Goal: Task Accomplishment & Management: Manage account settings

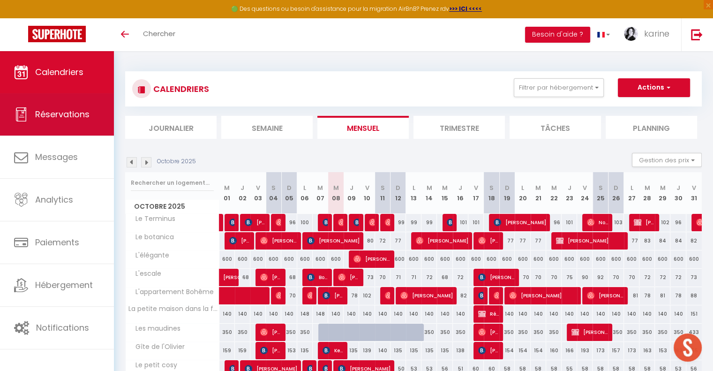
click at [78, 114] on span "Réservations" at bounding box center [62, 114] width 54 height 12
select select "not_cancelled"
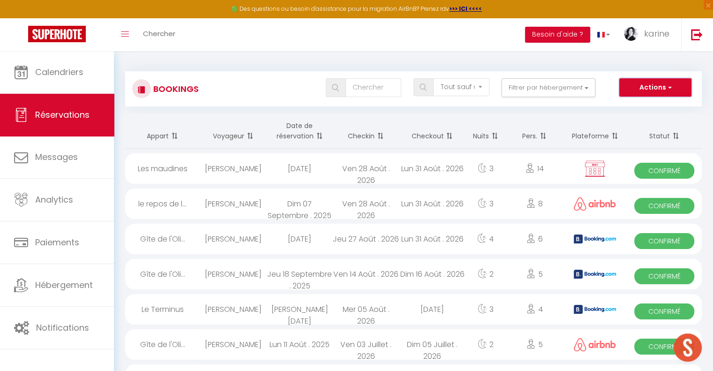
click at [654, 86] on button "Actions" at bounding box center [655, 87] width 72 height 19
click at [598, 70] on div "Bookings Tous les statuts Annulé Confirmé Non Confirmé Tout sauf annulé No Show…" at bounding box center [413, 84] width 576 height 44
click at [549, 93] on button "Filtrer par hébergement" at bounding box center [548, 87] width 94 height 19
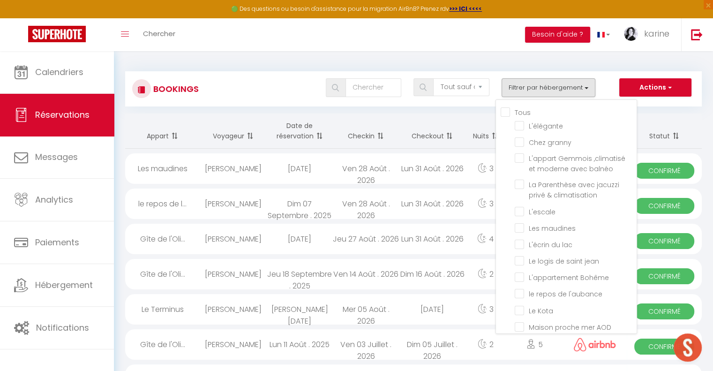
click at [508, 113] on input "Tous" at bounding box center [569, 111] width 136 height 9
checkbox input "true"
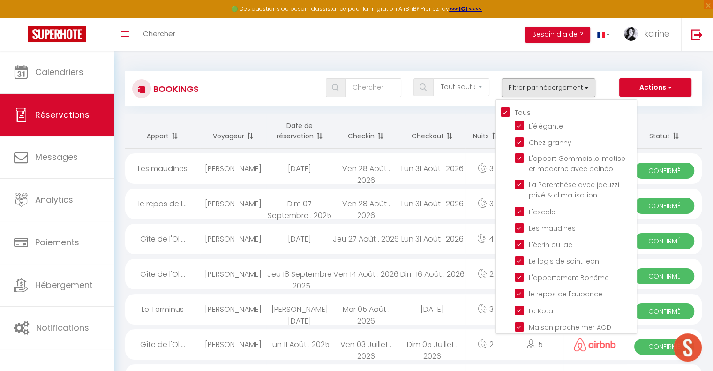
checkbox input "true"
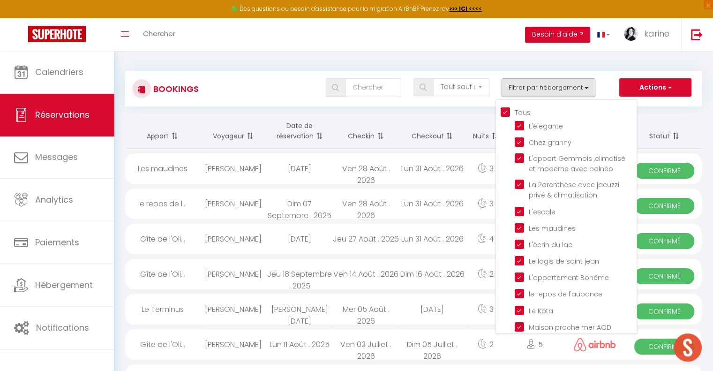
checkbox input "true"
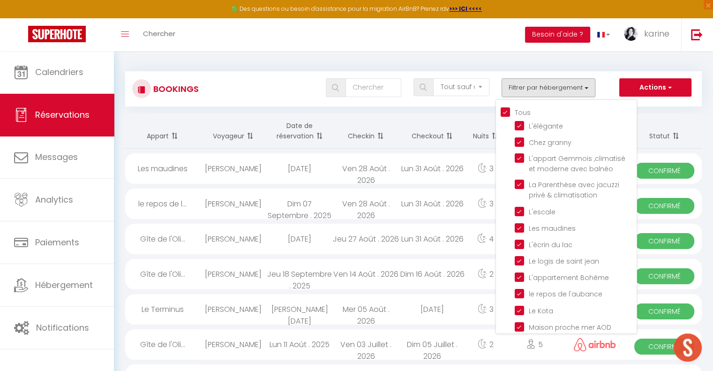
checkbox input "true"
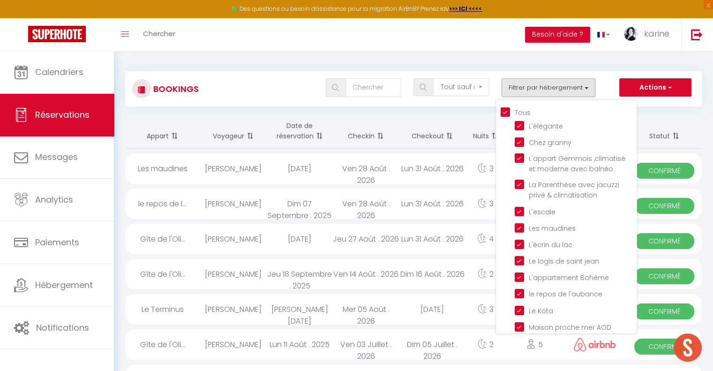
checkbox input "true"
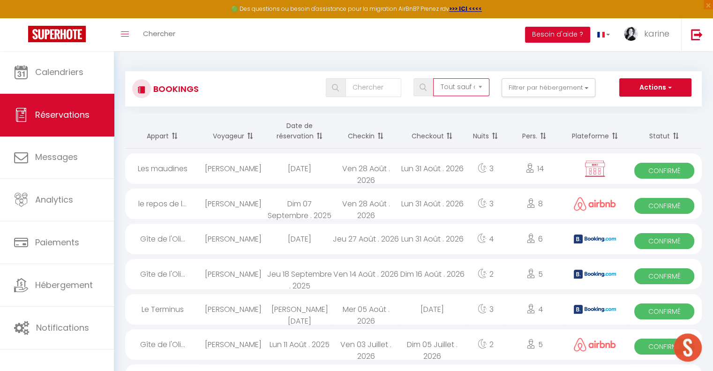
click at [469, 84] on select "Tous les statuts Annulé Confirmé Non Confirmé Tout sauf annulé No Show Request" at bounding box center [461, 87] width 56 height 18
click at [663, 87] on button "Actions" at bounding box center [655, 87] width 72 height 19
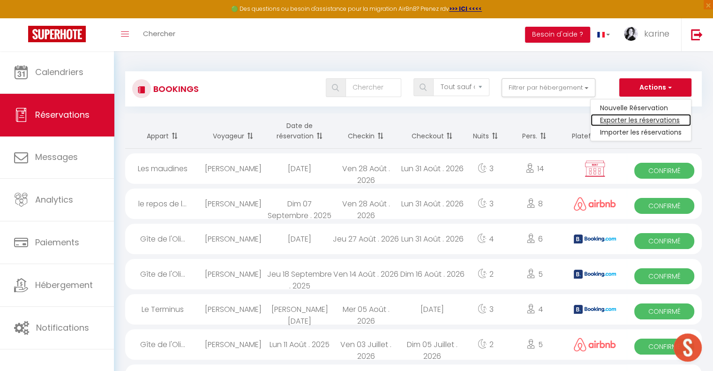
click at [662, 120] on link "Exporter les réservations" at bounding box center [640, 120] width 100 height 12
type input "[EMAIL_ADDRESS][DOMAIN_NAME]"
